Goal: Task Accomplishment & Management: Complete application form

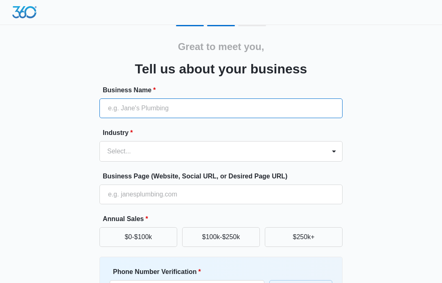
click at [175, 109] on input "Business Name *" at bounding box center [221, 108] width 243 height 20
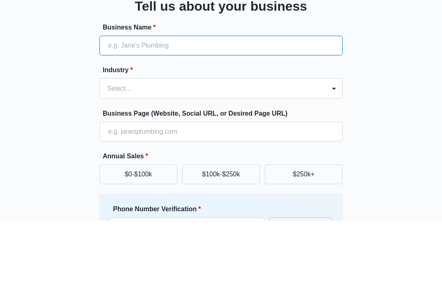
type input "United Family Life"
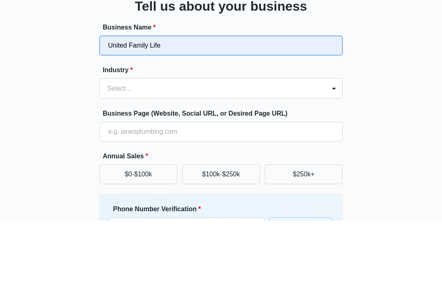
type input "(817) 374-5212"
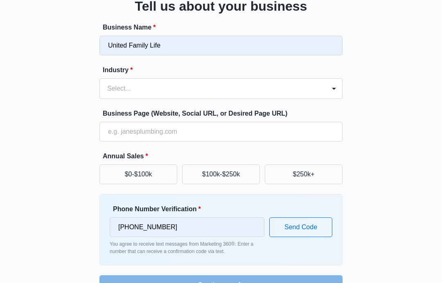
click at [342, 89] on div "Select..." at bounding box center [221, 88] width 243 height 20
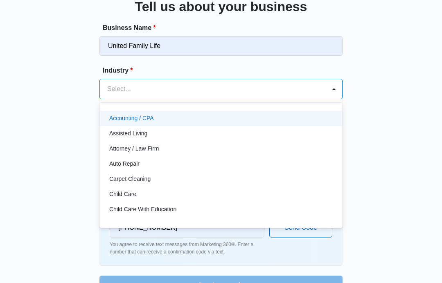
scroll to position [62, 0]
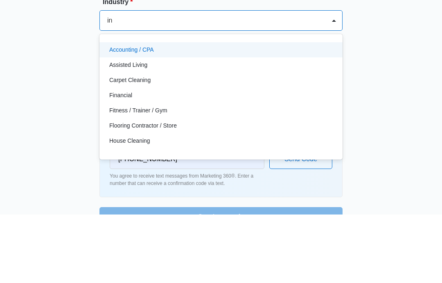
type input "i"
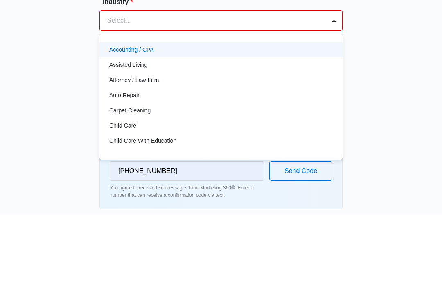
type input "l"
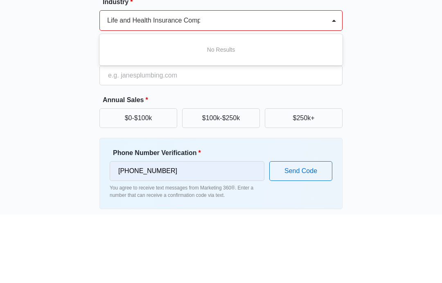
type input "Life and Health Insurance Company"
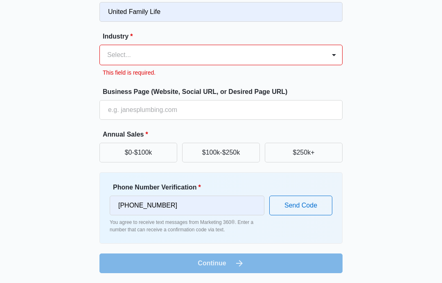
click at [399, 84] on div "Great to meet you, Tell us about your business Business Name * United Family Li…" at bounding box center [221, 101] width 420 height 344
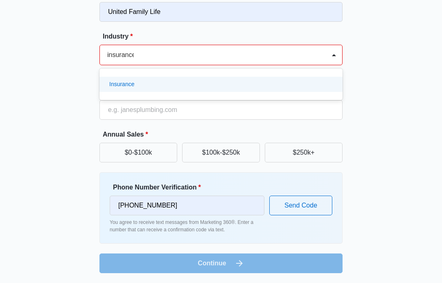
click at [219, 88] on div "Insurance" at bounding box center [220, 84] width 222 height 9
type input "insurance"
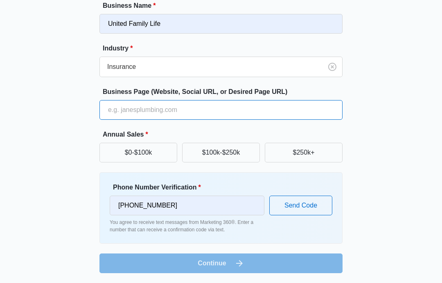
click at [226, 111] on input "Business Page (Website, Social URL, or Desired Page URL)" at bounding box center [221, 110] width 243 height 20
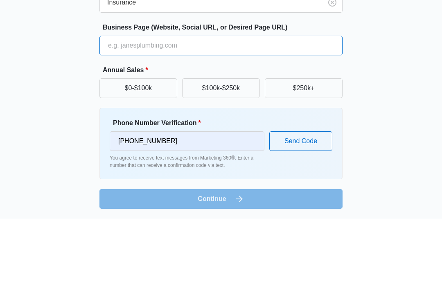
type input "Y"
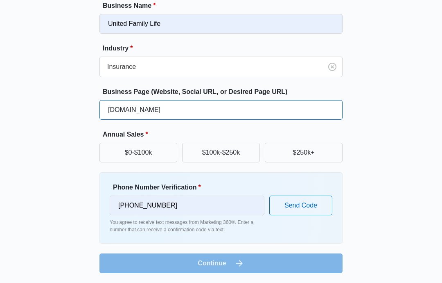
type input "Unitedfamilylife.net"
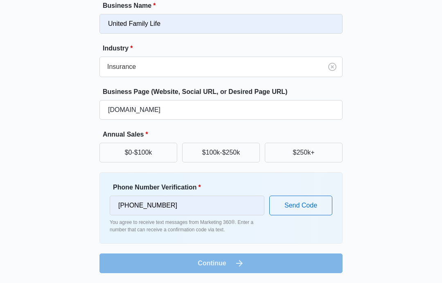
click at [159, 158] on button "$0-$100k" at bounding box center [139, 153] width 78 height 20
click at [151, 153] on button "$0-$100k" at bounding box center [139, 153] width 78 height 20
click at [238, 151] on button "$100k-$250k" at bounding box center [221, 153] width 78 height 20
click at [152, 157] on button "$0-$100k" at bounding box center [139, 153] width 78 height 20
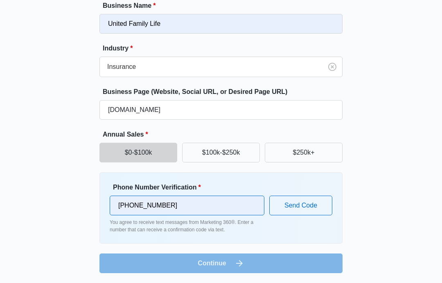
click at [231, 202] on input "(817) 374-5212" at bounding box center [187, 205] width 155 height 20
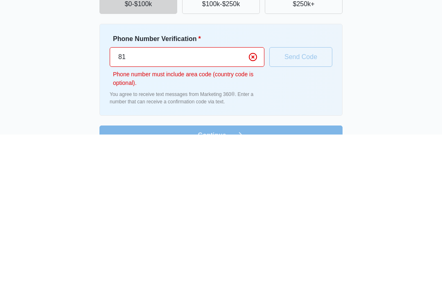
type input "8"
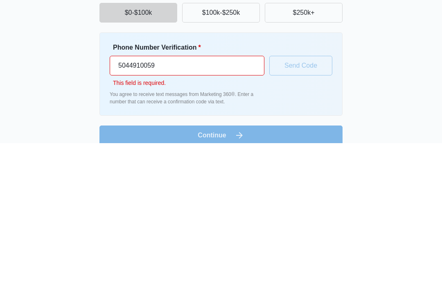
type input "(504) 491-0059"
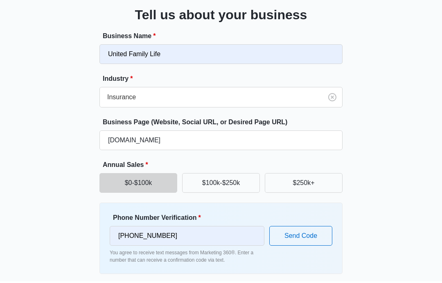
scroll to position [52, 0]
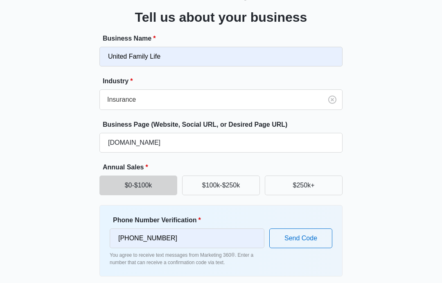
click at [280, 282] on form "Business Name * United Family Life Industry * Insurance Business Page (Website,…" at bounding box center [221, 170] width 243 height 272
click at [235, 282] on form "Business Name * United Family Life Industry * Insurance Business Page (Website,…" at bounding box center [221, 170] width 243 height 272
click at [242, 282] on form "Business Name * United Family Life Industry * Insurance Business Page (Website,…" at bounding box center [221, 170] width 243 height 272
click at [245, 282] on form "Business Name * United Family Life Industry * Insurance Business Page (Website,…" at bounding box center [221, 170] width 243 height 272
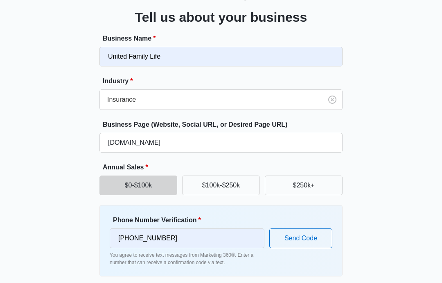
click at [309, 231] on button "Send Code" at bounding box center [301, 238] width 63 height 20
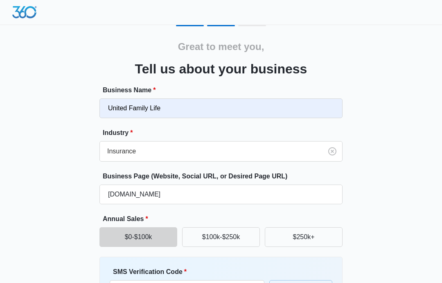
scroll to position [57, 0]
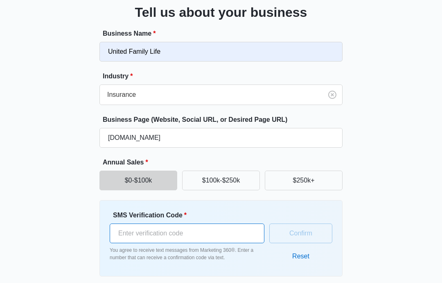
click at [197, 241] on input "SMS Verification Code *" at bounding box center [187, 233] width 155 height 20
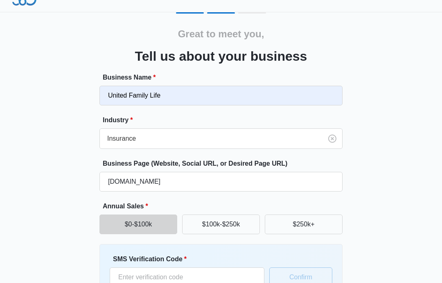
scroll to position [0, 0]
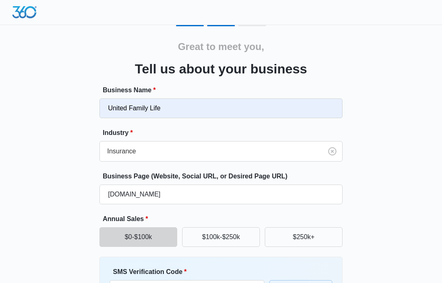
click at [440, 149] on div "Great to meet you, Tell us about your business Business Name * United Family Li…" at bounding box center [221, 186] width 442 height 372
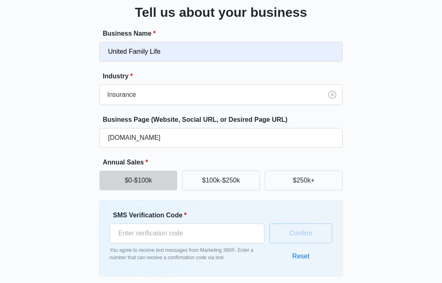
click at [310, 258] on button "Reset" at bounding box center [301, 256] width 34 height 20
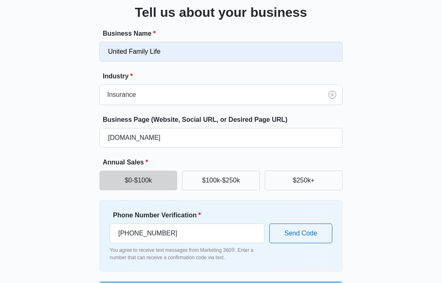
scroll to position [52, 0]
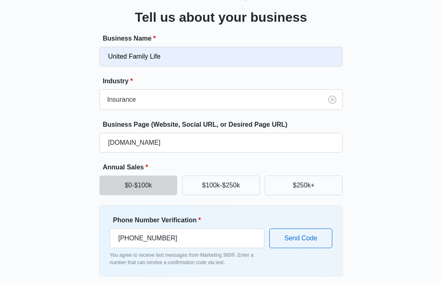
click at [312, 236] on button "Send Code" at bounding box center [301, 238] width 63 height 20
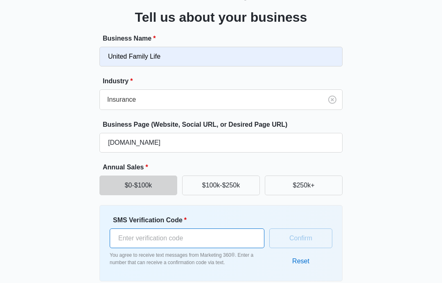
click at [198, 242] on input "SMS Verification Code *" at bounding box center [187, 238] width 155 height 20
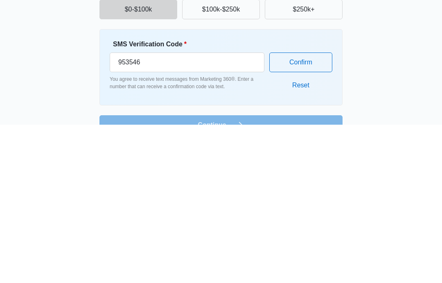
click at [316, 211] on button "Confirm" at bounding box center [301, 221] width 63 height 20
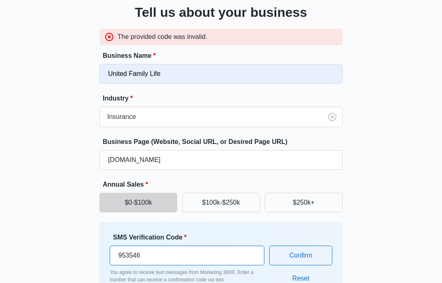
click at [183, 256] on input "953546" at bounding box center [187, 255] width 155 height 20
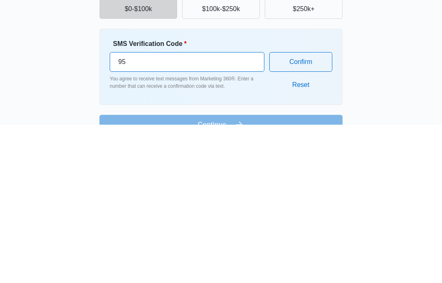
type input "9"
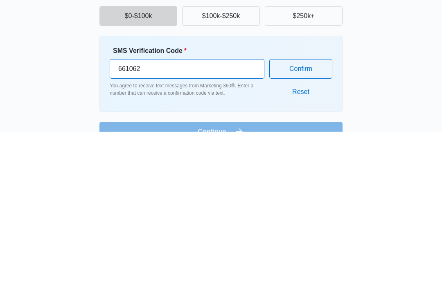
type input "661062"
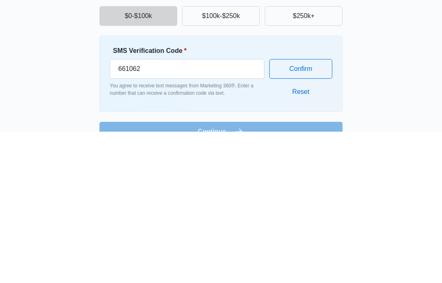
click at [312, 211] on button "Confirm" at bounding box center [301, 221] width 63 height 20
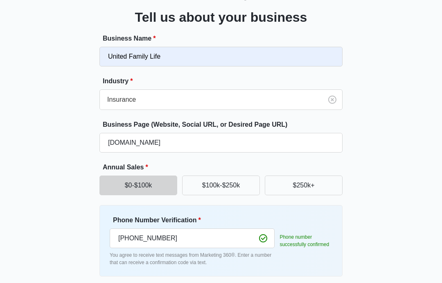
scroll to position [84, 0]
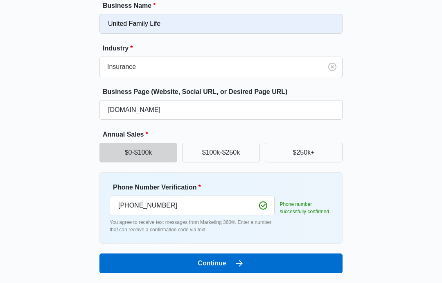
click at [262, 267] on button "Continue" at bounding box center [221, 263] width 243 height 20
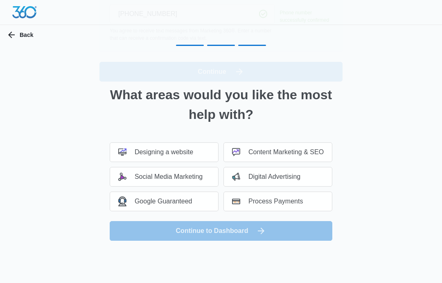
scroll to position [0, 0]
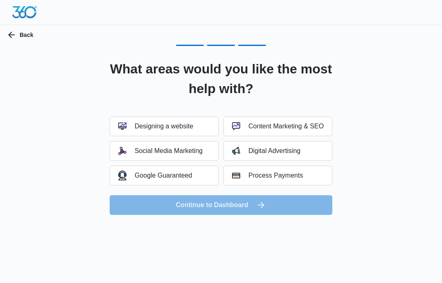
click at [185, 157] on button "Social Media Marketing" at bounding box center [164, 151] width 109 height 20
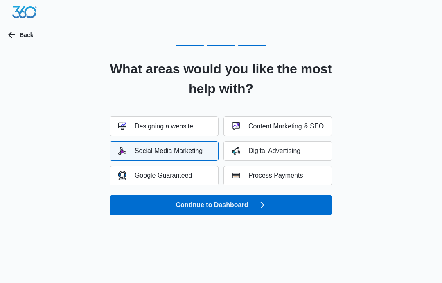
click at [294, 153] on div "Digital Advertising" at bounding box center [266, 151] width 68 height 8
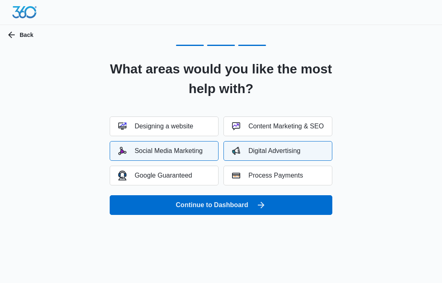
click at [309, 147] on button "Digital Advertising" at bounding box center [278, 151] width 109 height 20
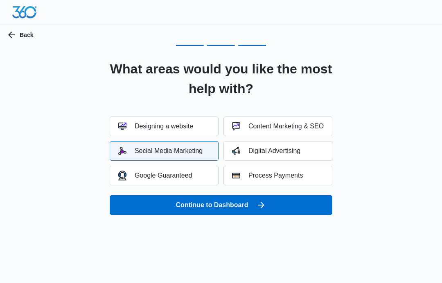
click at [183, 179] on div "Google Guaranteed" at bounding box center [155, 174] width 74 height 9
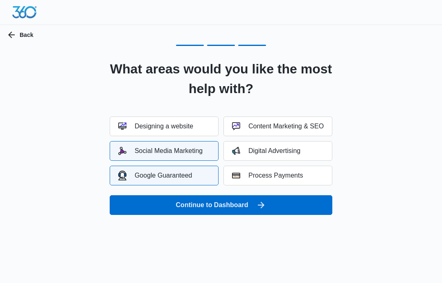
click at [259, 210] on button "Continue to Dashboard" at bounding box center [221, 205] width 223 height 20
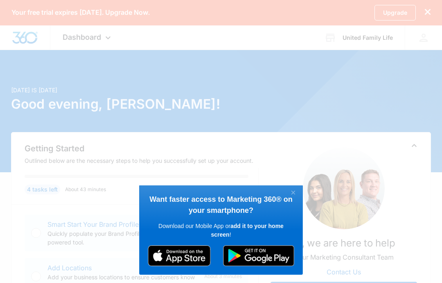
click at [190, 256] on img at bounding box center [183, 255] width 71 height 21
